Goal: Information Seeking & Learning: Learn about a topic

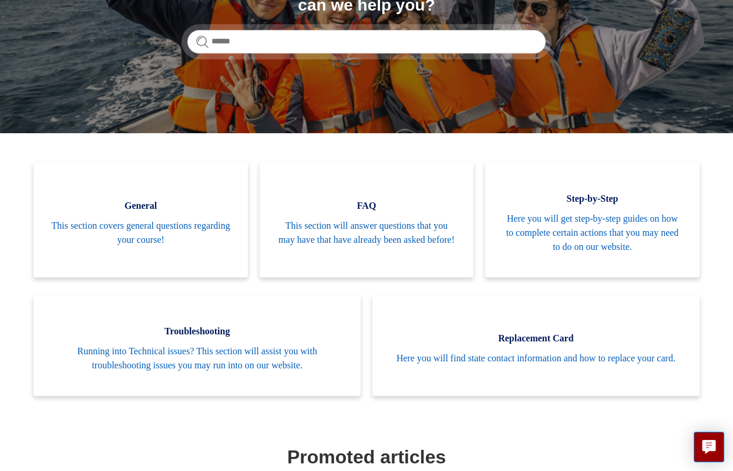
scroll to position [319, 0]
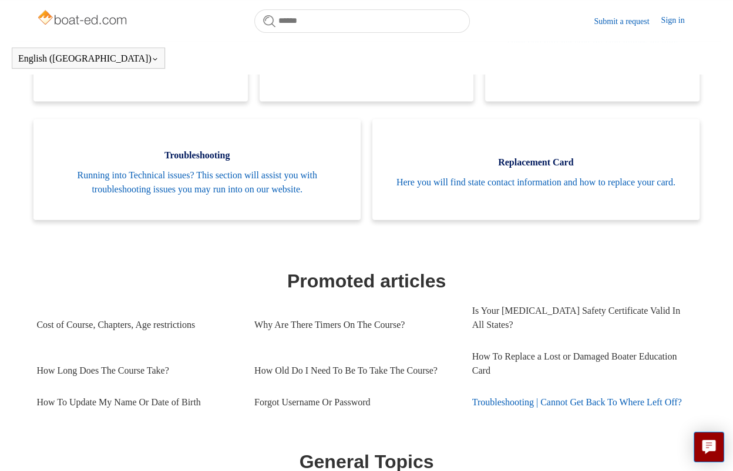
click at [558, 401] on link "Troubleshooting | Cannot Get Back To Where Left Off?" at bounding box center [581, 403] width 218 height 32
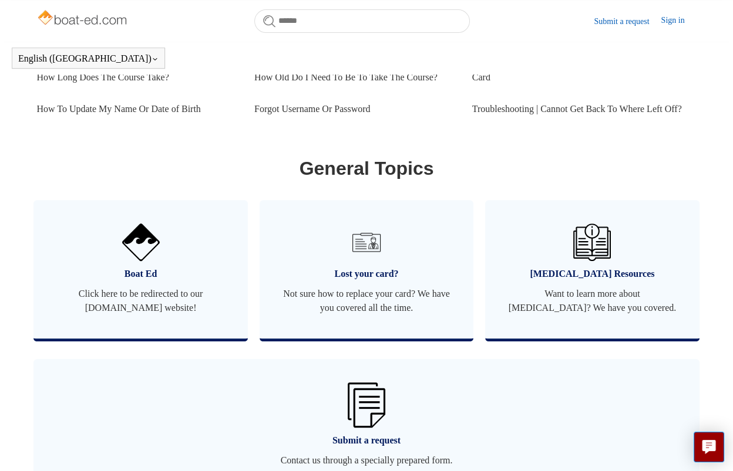
scroll to position [672, 0]
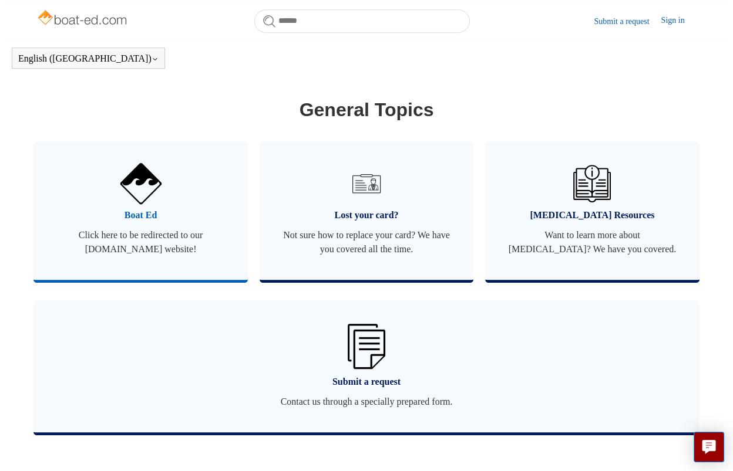
click at [143, 204] on img at bounding box center [140, 183] width 41 height 41
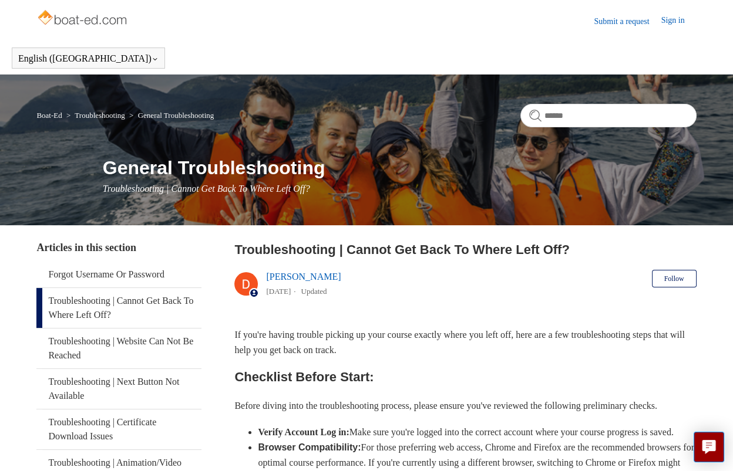
scroll to position [59, 0]
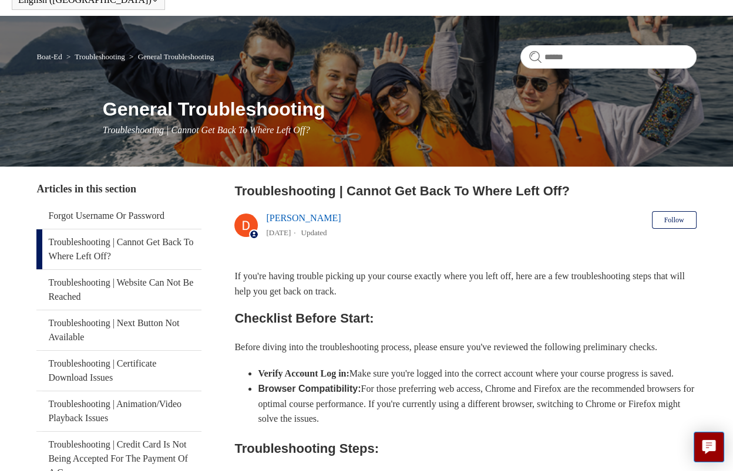
click at [143, 240] on link "Troubleshooting | Cannot Get Back To Where Left Off?" at bounding box center [118, 250] width 165 height 40
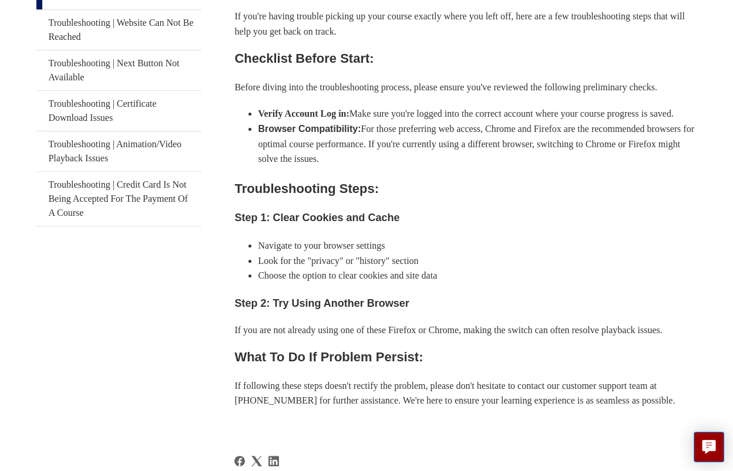
scroll to position [117, 0]
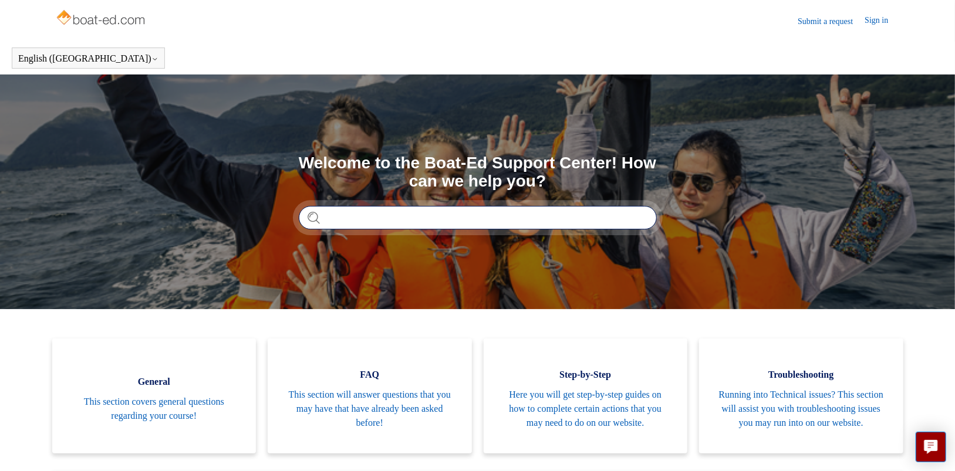
click at [351, 220] on input "Search" at bounding box center [478, 217] width 358 height 23
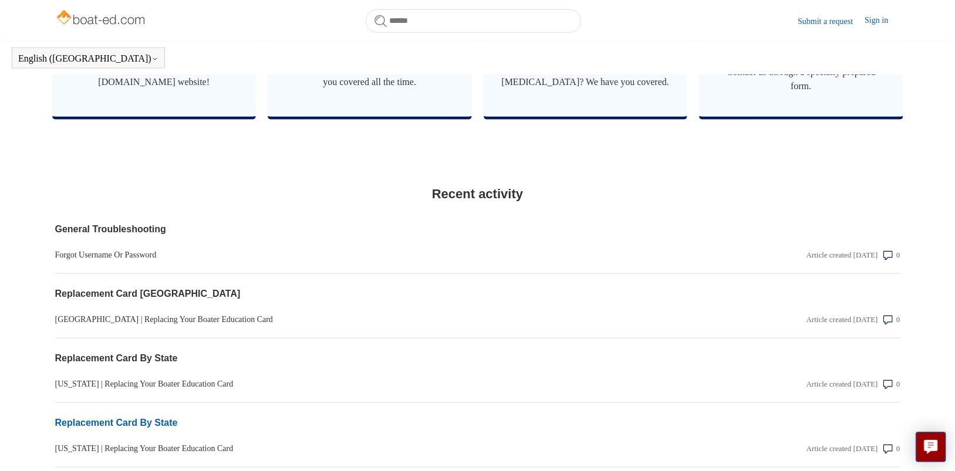
scroll to position [507, 0]
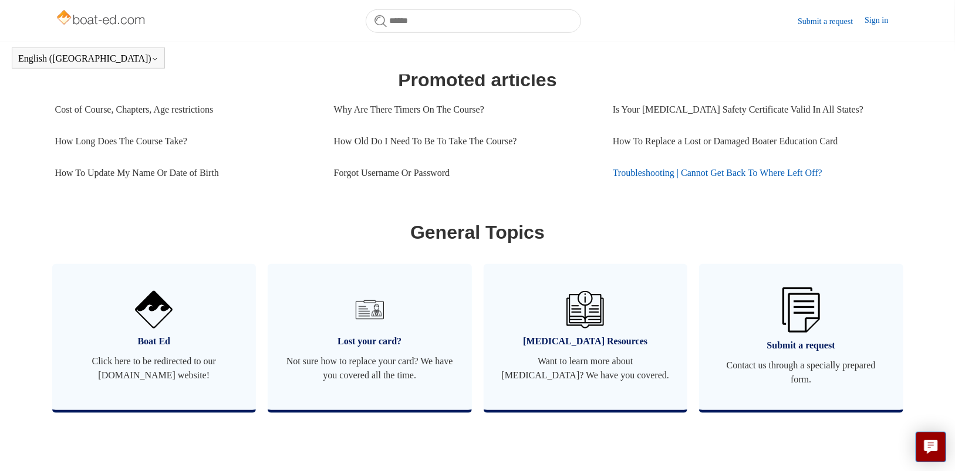
type input "**********"
click at [747, 189] on link "Troubleshooting | Cannot Get Back To Where Left Off?" at bounding box center [752, 173] width 279 height 32
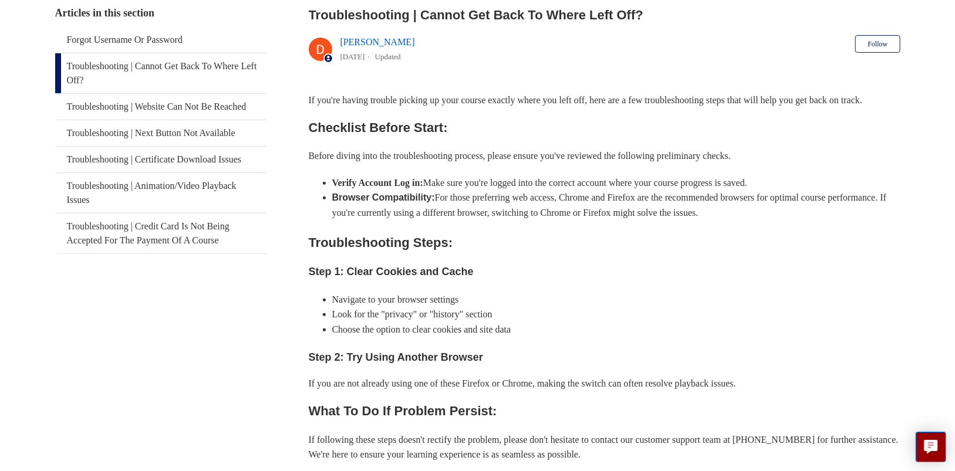
scroll to position [260, 0]
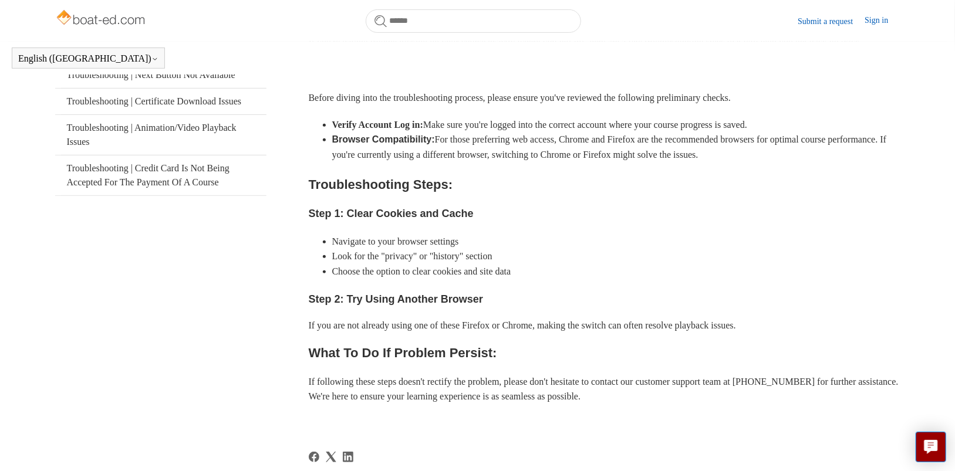
click at [881, 20] on link "Sign in" at bounding box center [882, 21] width 35 height 14
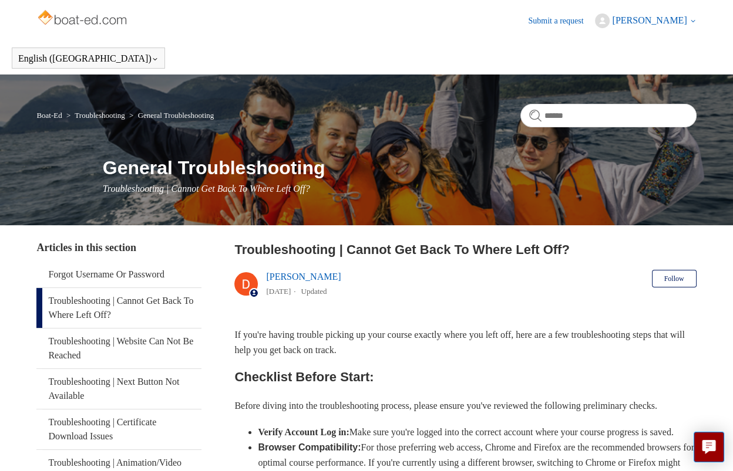
click at [691, 21] on icon at bounding box center [693, 21] width 4 height 2
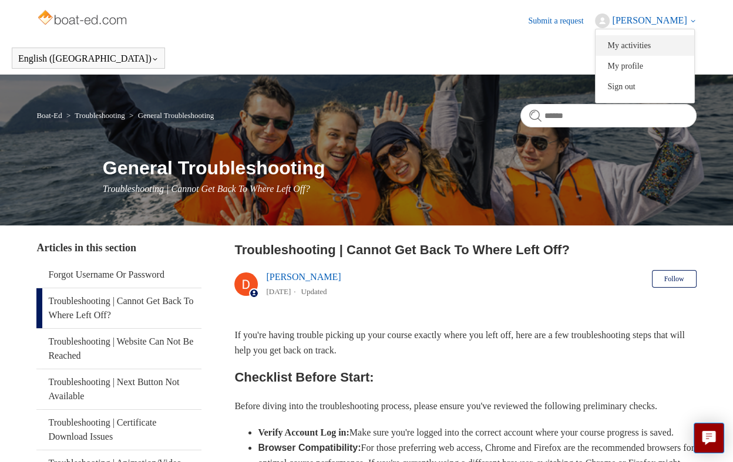
click at [670, 46] on link "My activities" at bounding box center [644, 45] width 99 height 21
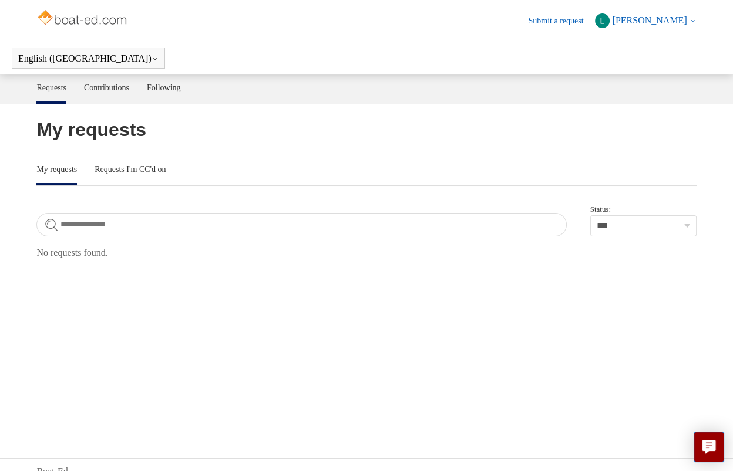
click at [693, 21] on icon at bounding box center [692, 21] width 7 height 7
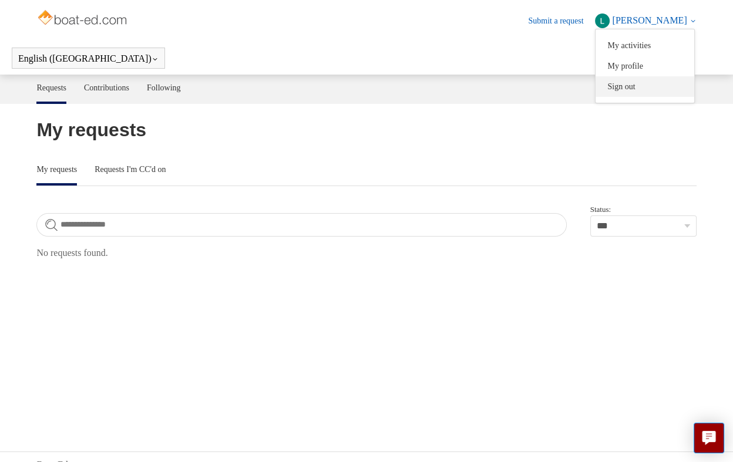
click at [678, 87] on link "Sign out" at bounding box center [644, 86] width 99 height 21
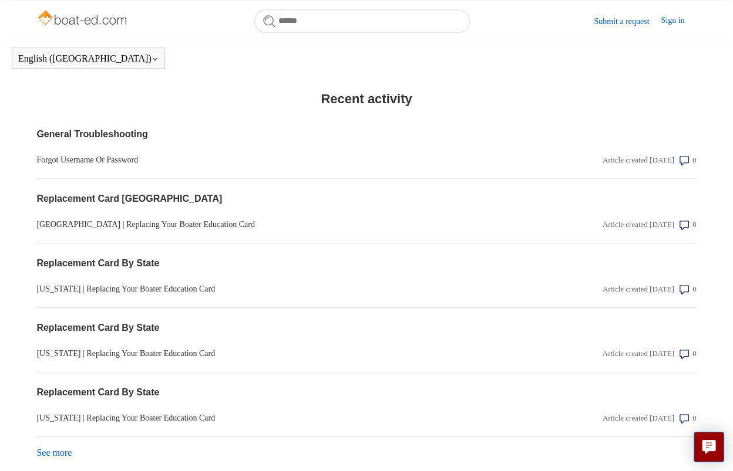
scroll to position [1163, 0]
